Goal: Task Accomplishment & Management: Complete application form

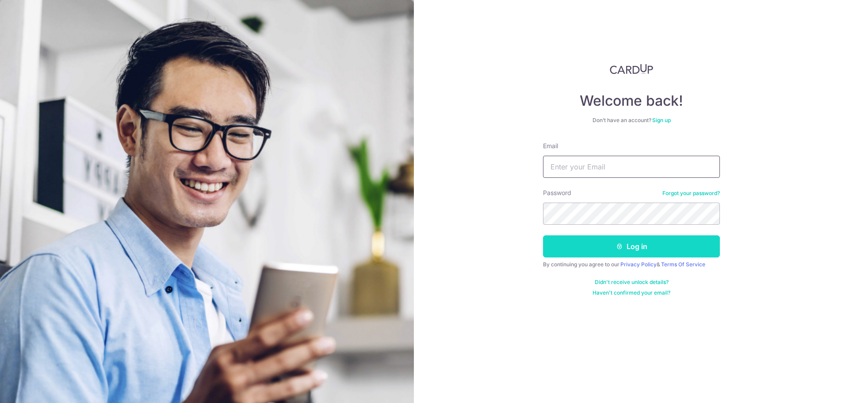
type input "kelynang88@gmail.com"
click at [643, 253] on button "Log in" at bounding box center [631, 246] width 177 height 22
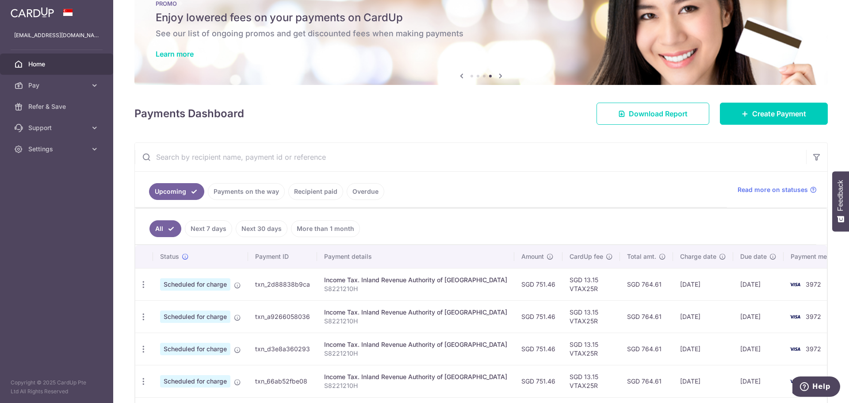
scroll to position [18, 0]
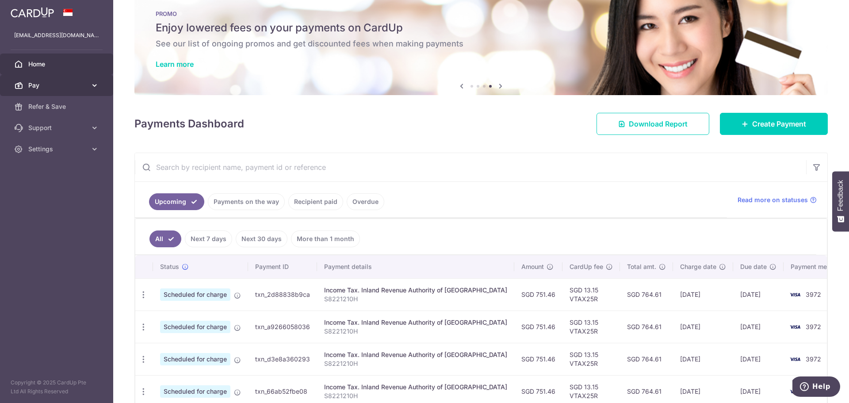
click at [63, 84] on span "Pay" at bounding box center [57, 85] width 58 height 9
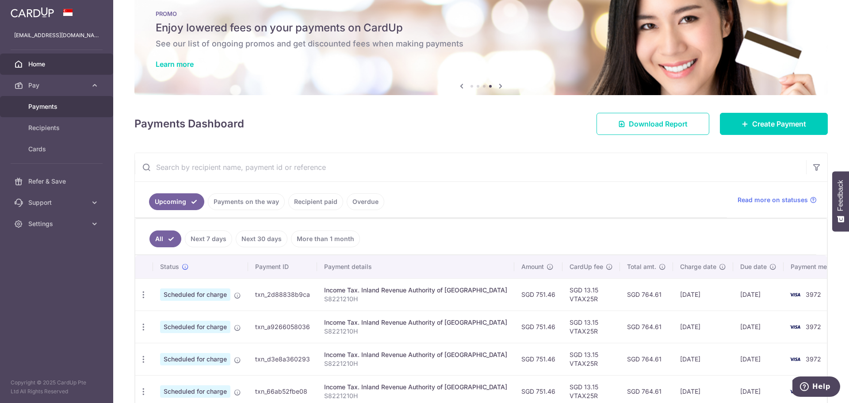
click at [47, 107] on span "Payments" at bounding box center [57, 106] width 58 height 9
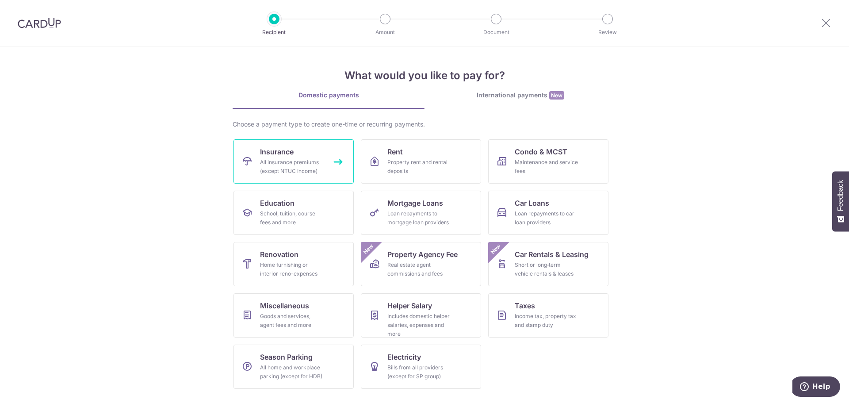
click at [268, 169] on div "All insurance premiums (except NTUC Income)" at bounding box center [292, 167] width 64 height 18
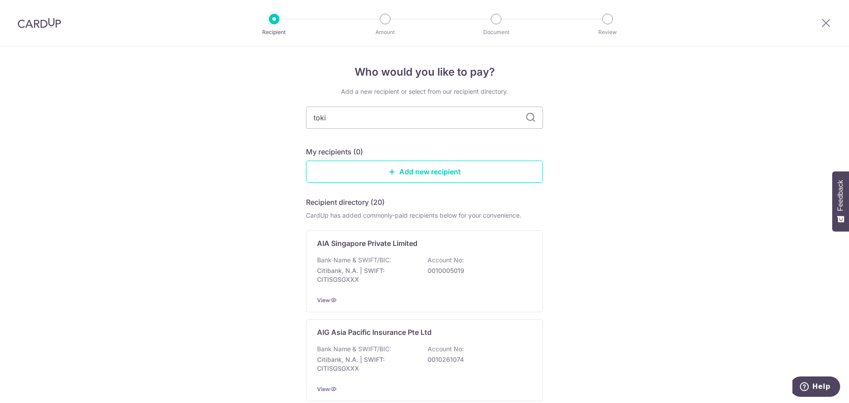
type input "[GEOGRAPHIC_DATA]"
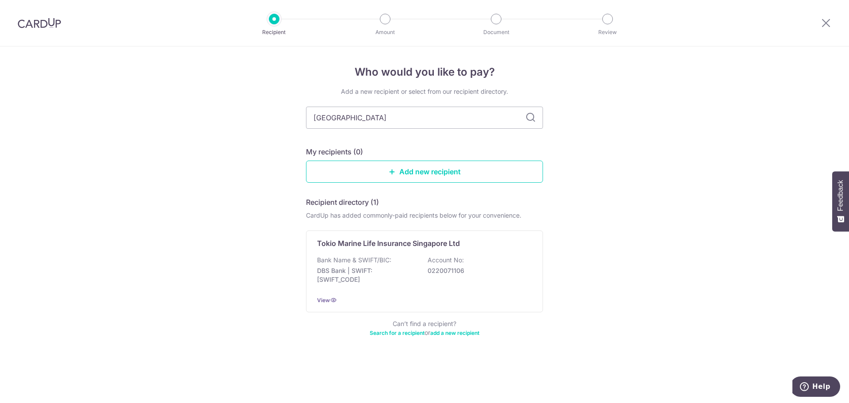
click at [531, 120] on icon at bounding box center [530, 117] width 11 height 11
click at [366, 267] on p "DBS Bank | SWIFT: DBSSSGSGXXX" at bounding box center [366, 275] width 99 height 18
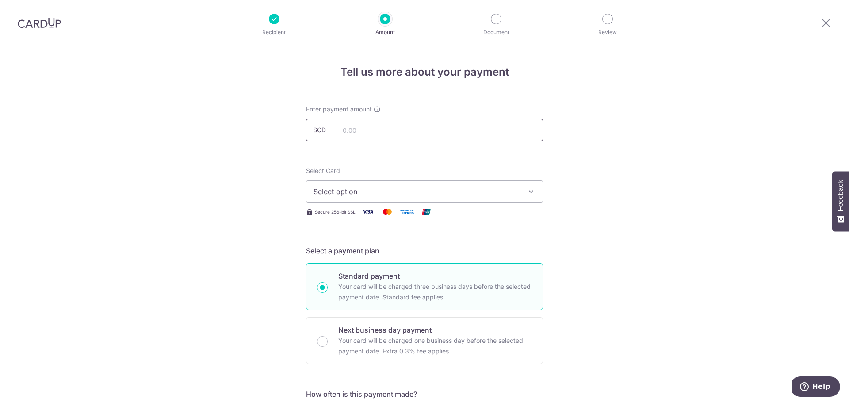
click at [365, 132] on input "text" at bounding box center [424, 130] width 237 height 22
type input "150.15"
click at [394, 195] on span "Select option" at bounding box center [417, 191] width 206 height 11
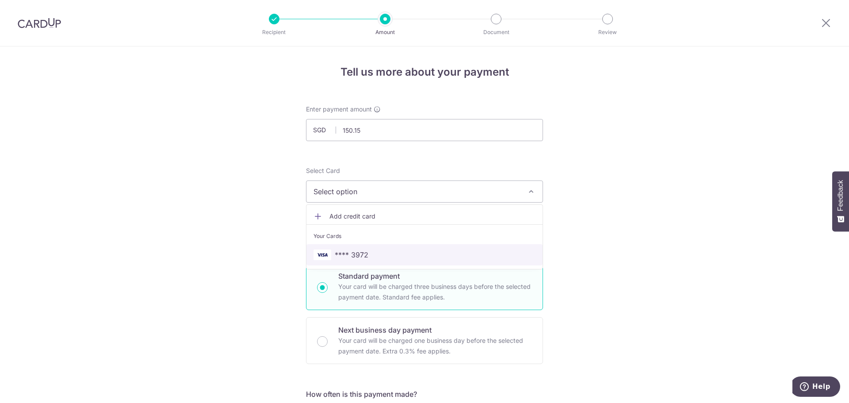
click at [359, 257] on span "**** 3972" at bounding box center [352, 254] width 34 height 11
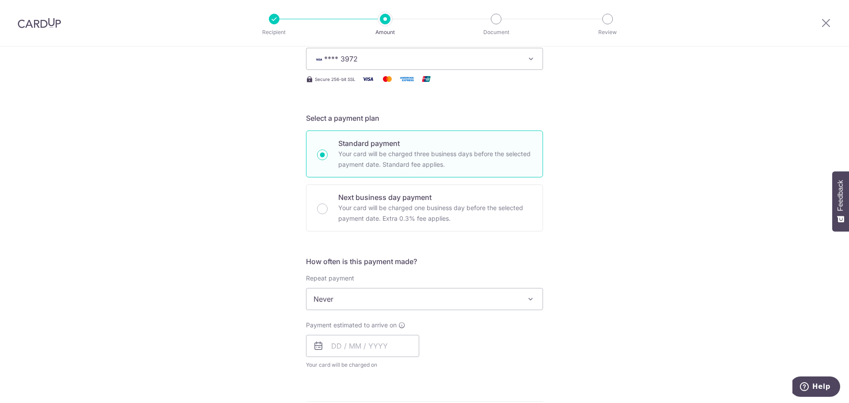
scroll to position [177, 0]
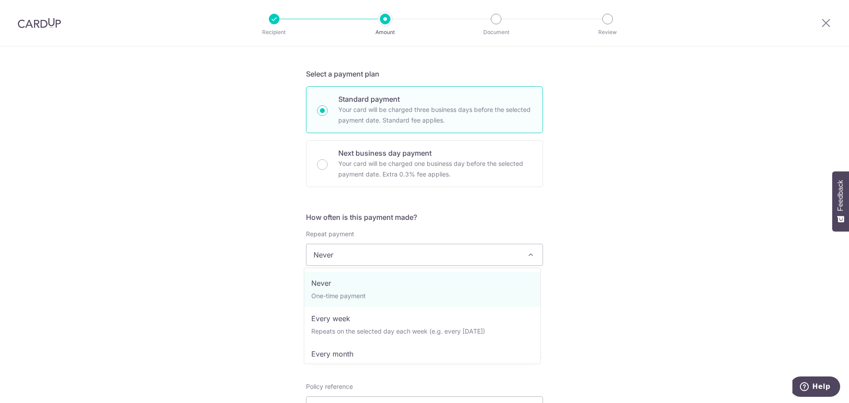
click at [494, 256] on span "Never" at bounding box center [425, 254] width 236 height 21
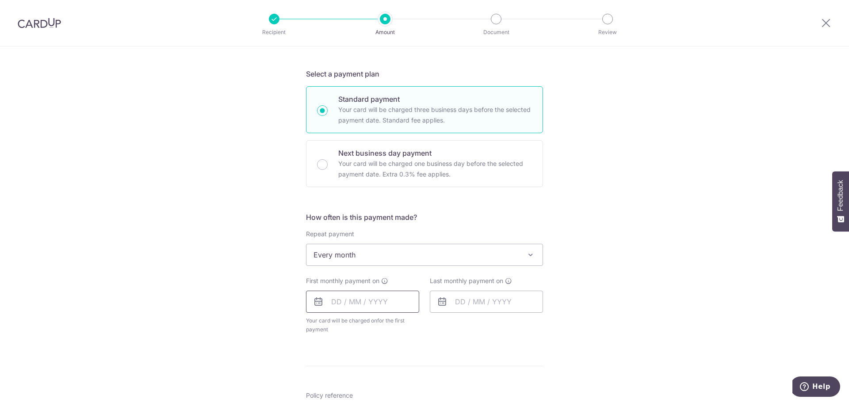
click at [357, 306] on input "text" at bounding box center [362, 302] width 113 height 22
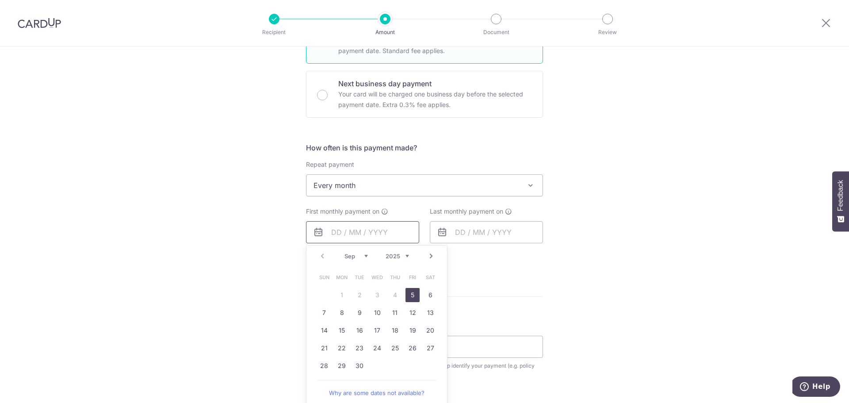
scroll to position [265, 0]
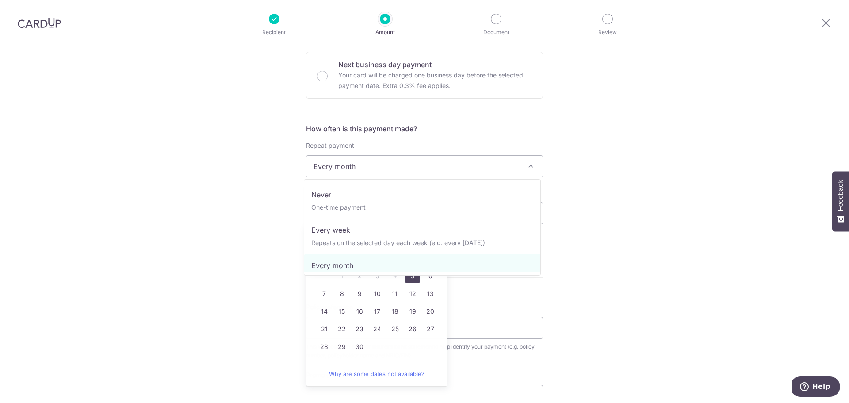
click at [346, 165] on span "Every month" at bounding box center [425, 166] width 236 height 21
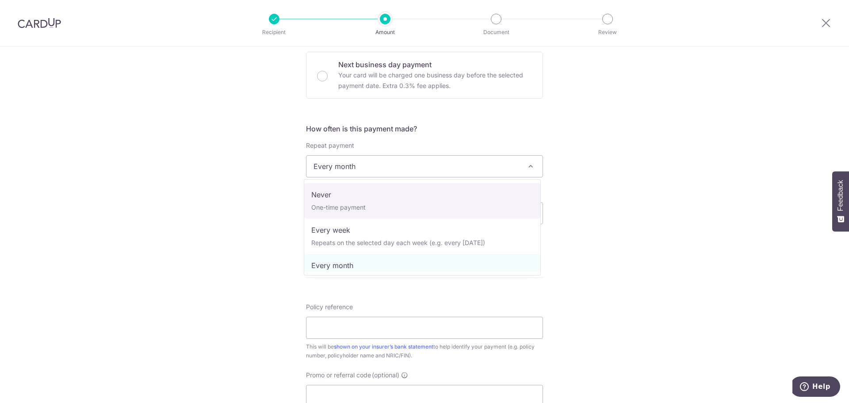
select select "1"
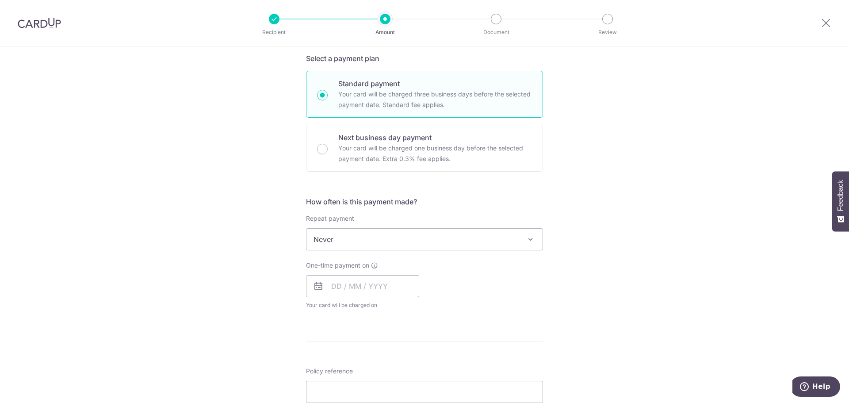
scroll to position [221, 0]
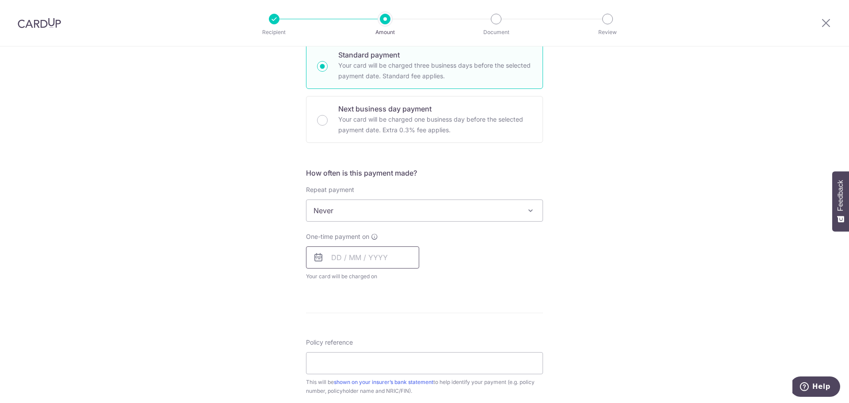
click at [364, 260] on input "text" at bounding box center [362, 257] width 113 height 22
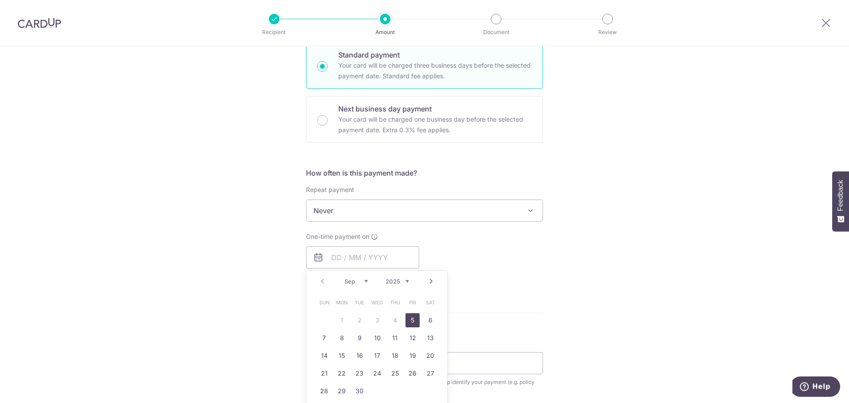
drag, startPoint x: 408, startPoint y: 319, endPoint x: 479, endPoint y: 275, distance: 83.5
click at [408, 319] on link "5" at bounding box center [413, 320] width 14 height 14
type input "[DATE]"
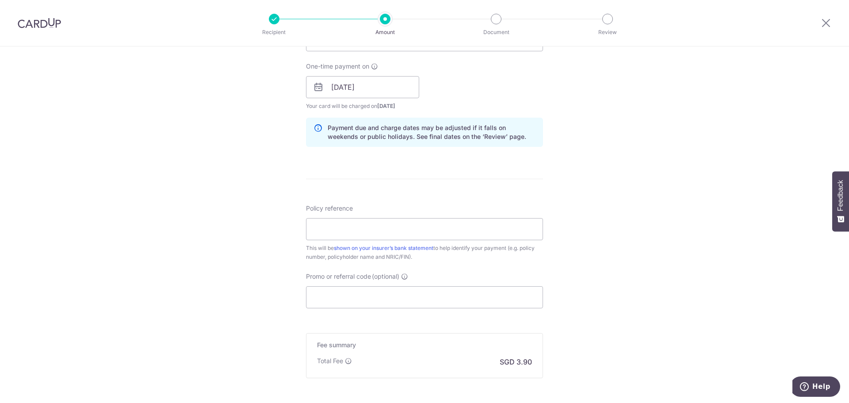
scroll to position [480, 0]
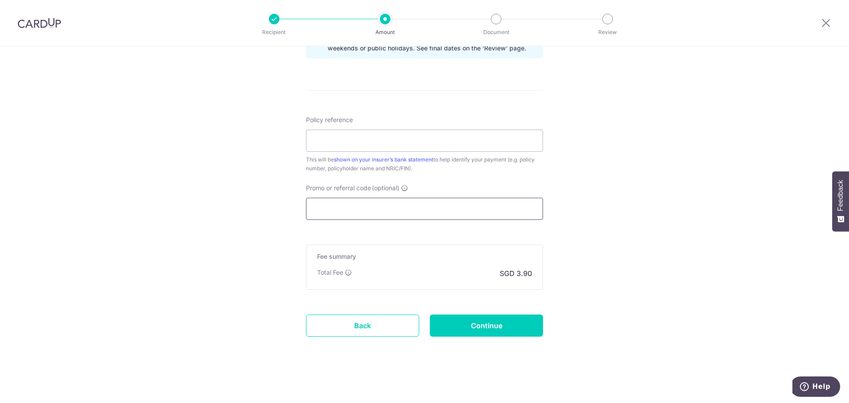
click at [376, 214] on input "Promo or referral code (optional)" at bounding box center [424, 209] width 237 height 22
paste input "OFF225"
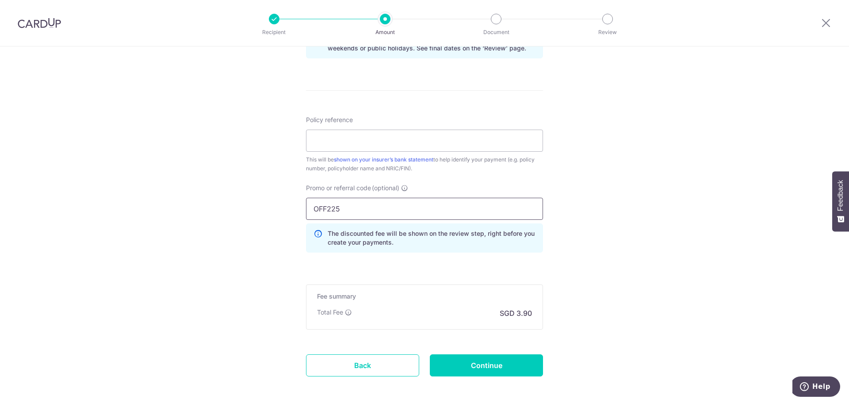
type input "OFF225"
click at [254, 215] on div "Tell us more about your payment Enter payment amount SGD 150.15 150.15 Select C…" at bounding box center [424, 5] width 849 height 876
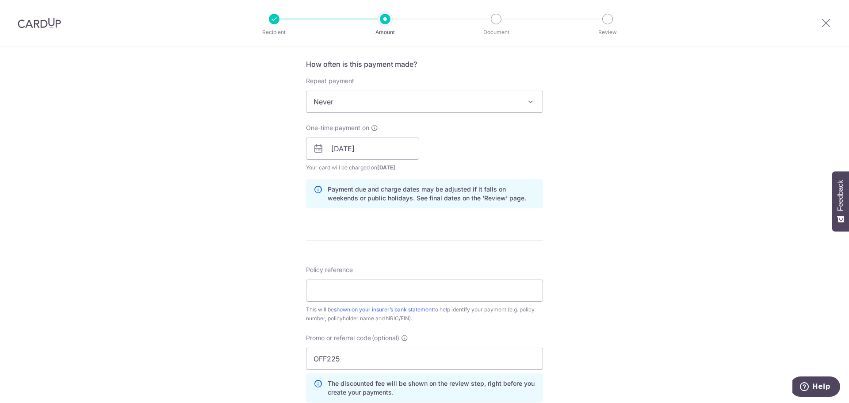
scroll to position [303, 0]
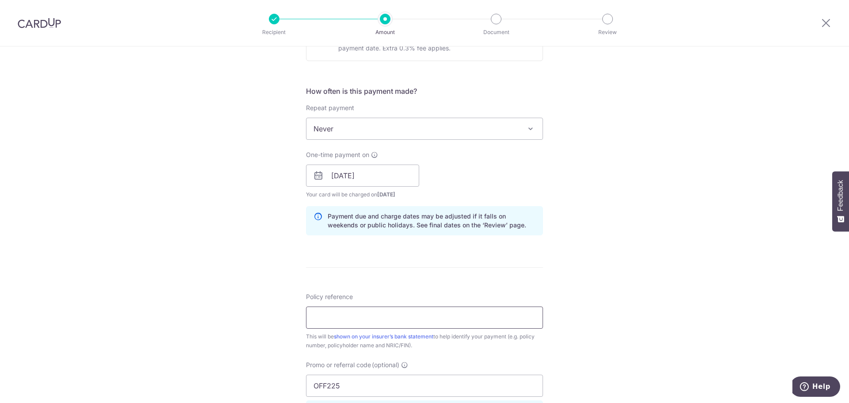
click at [363, 314] on input "Policy reference" at bounding box center [424, 318] width 237 height 22
type input "P"
paste input "00246342"
type input "00246342"
click at [375, 296] on div "Policy reference 00246342 8/35 This will be shown on your insurer’s bank statem…" at bounding box center [424, 320] width 237 height 57
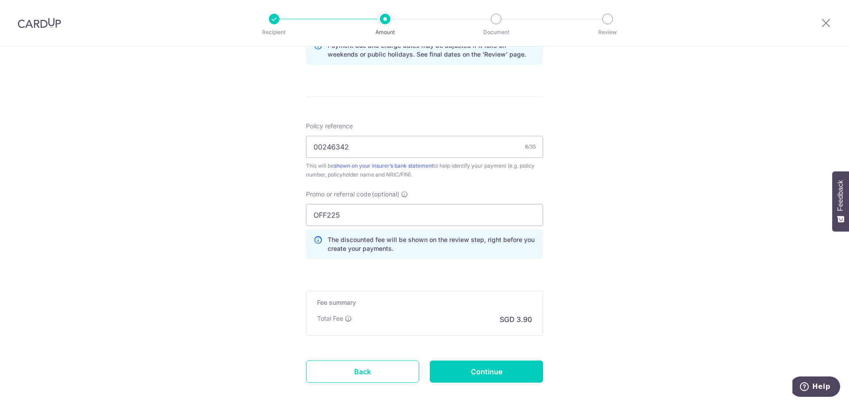
scroll to position [520, 0]
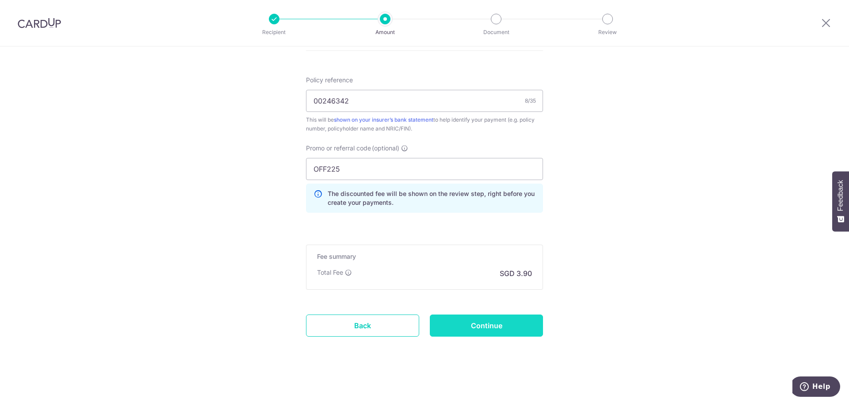
click at [479, 326] on input "Continue" at bounding box center [486, 325] width 113 height 22
type input "Create Schedule"
